Goal: Complete application form

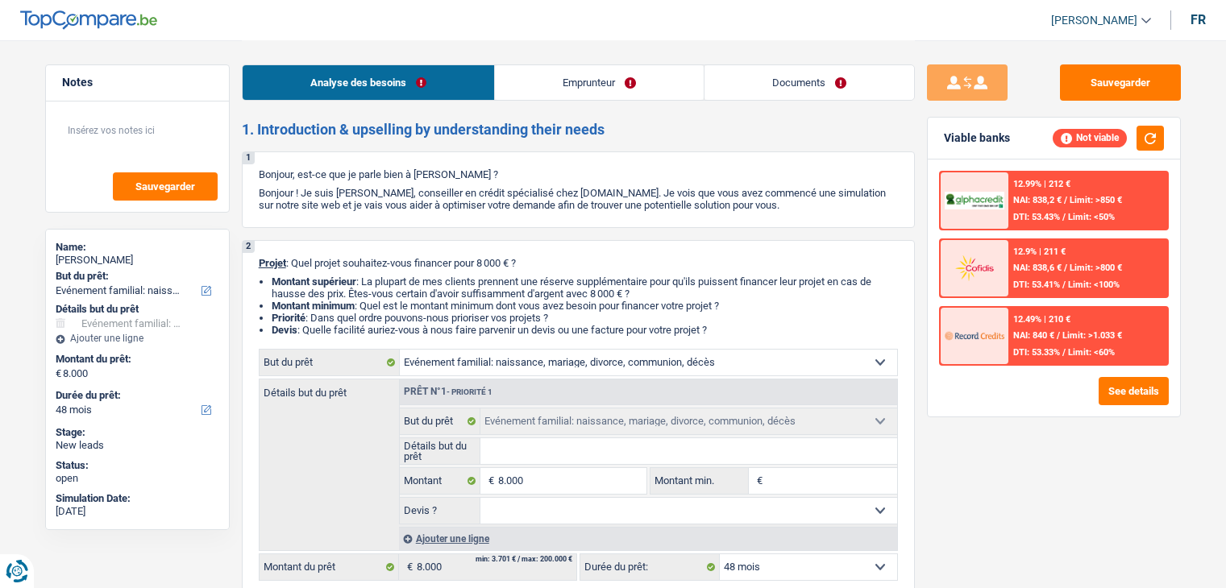
select select "familyEvent"
select select "48"
select select "familyEvent"
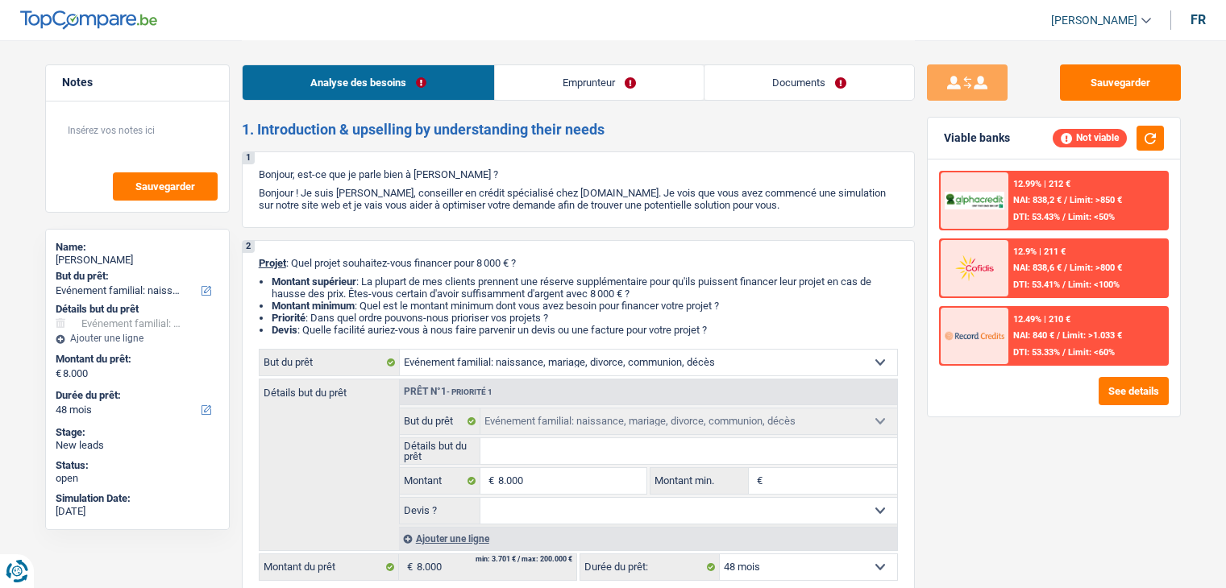
select select "48"
select select "independent"
select select "netSalary"
select select "rents"
select select "mortgage"
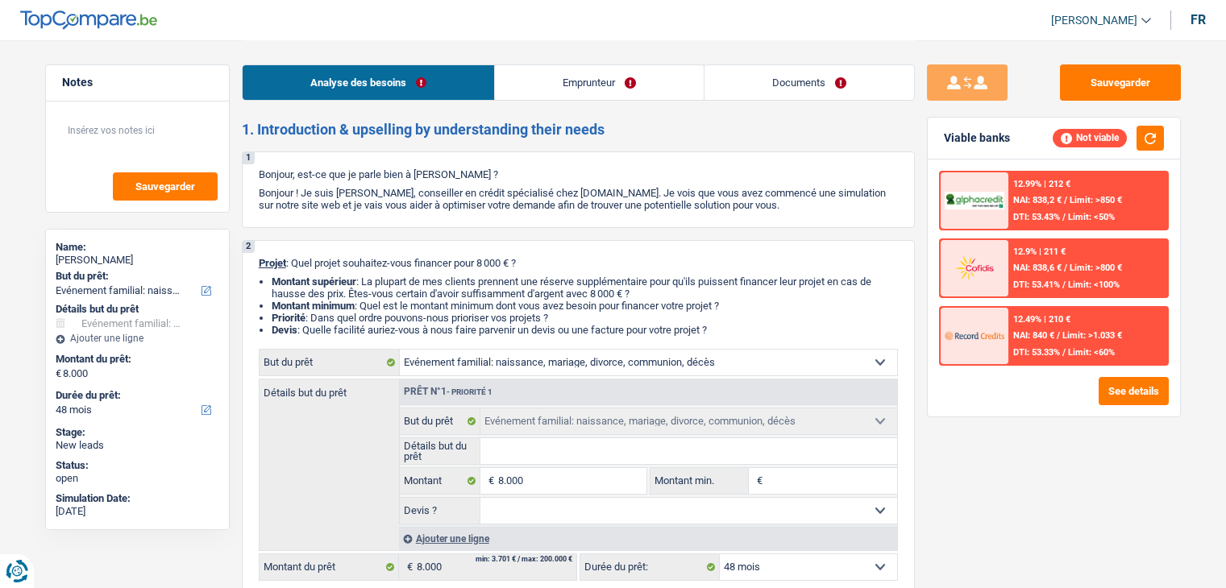
select select "300"
select select "familyEvent"
select select "48"
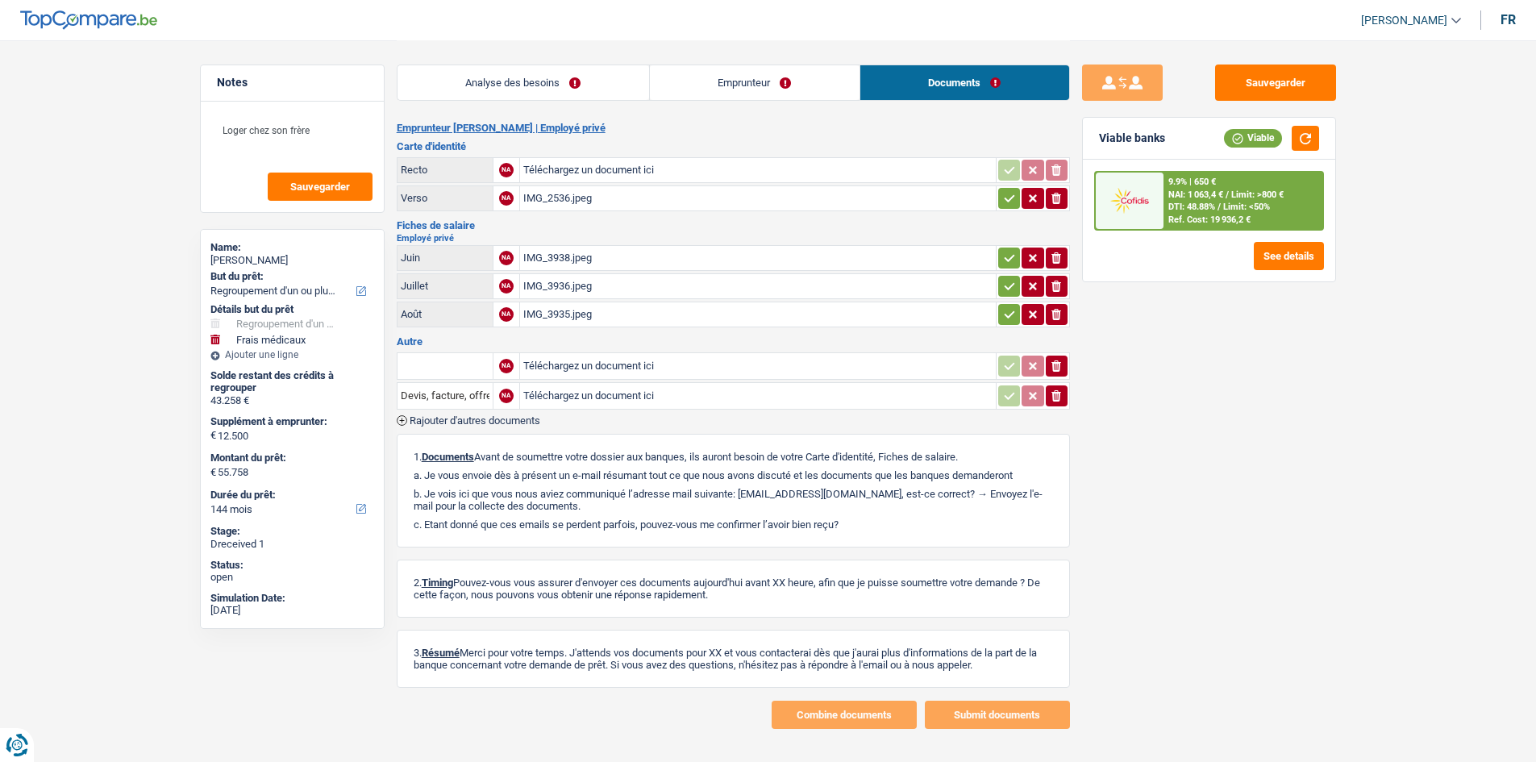
select select "refinancing"
select select "medical"
select select "144"
click at [579, 206] on div "IMG_2536.jpeg" at bounding box center [757, 198] width 469 height 24
